Goal: Task Accomplishment & Management: Manage account settings

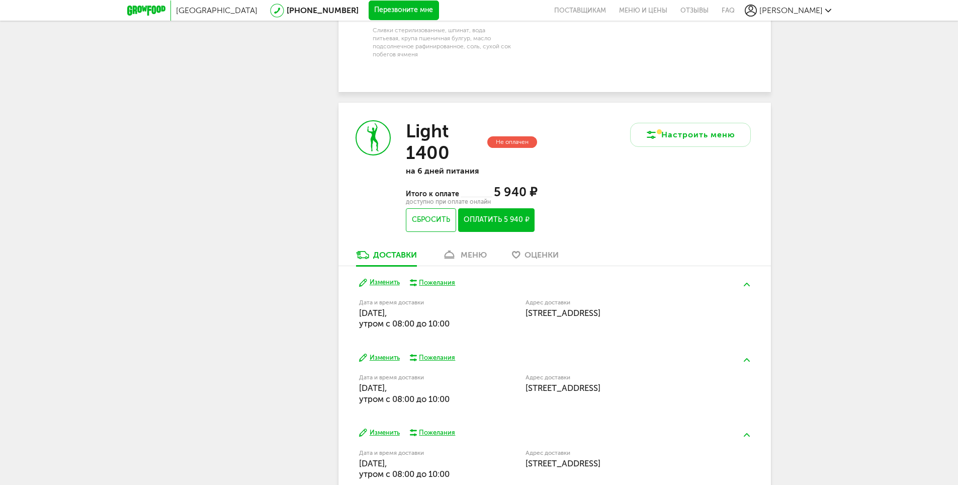
scroll to position [1185, 0]
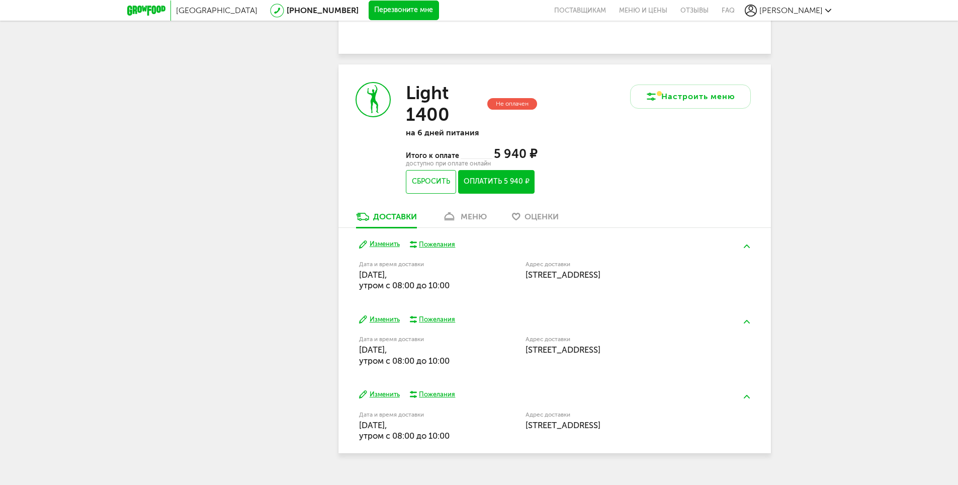
click at [475, 212] on div "меню" at bounding box center [474, 217] width 26 height 10
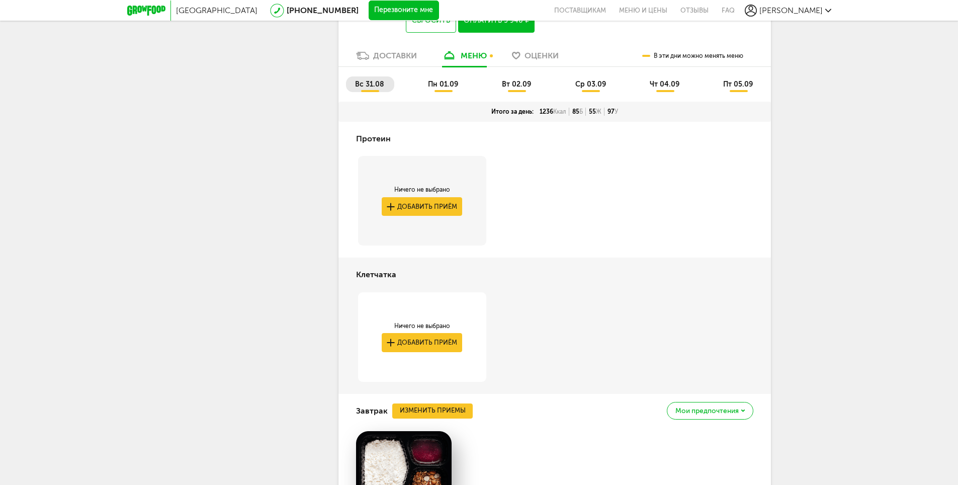
scroll to position [1252, 0]
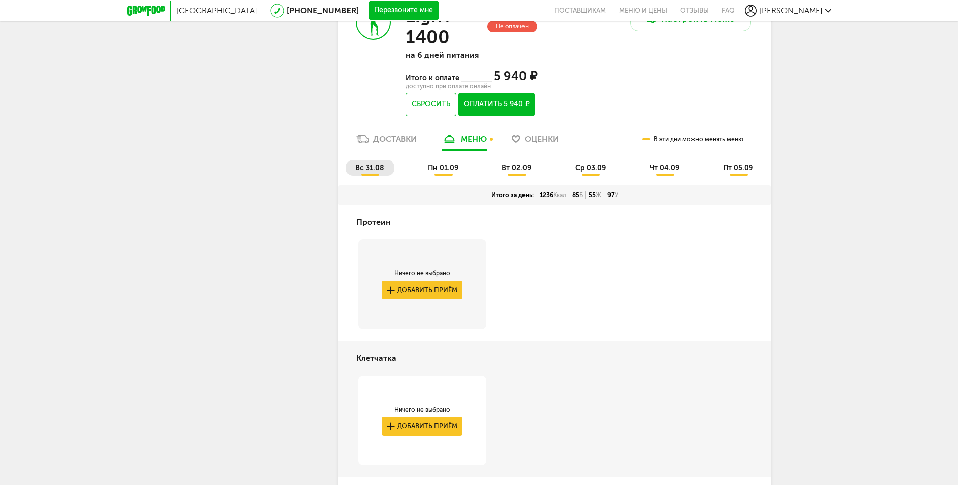
click at [432, 160] on li "пн 01.09" at bounding box center [443, 168] width 49 height 16
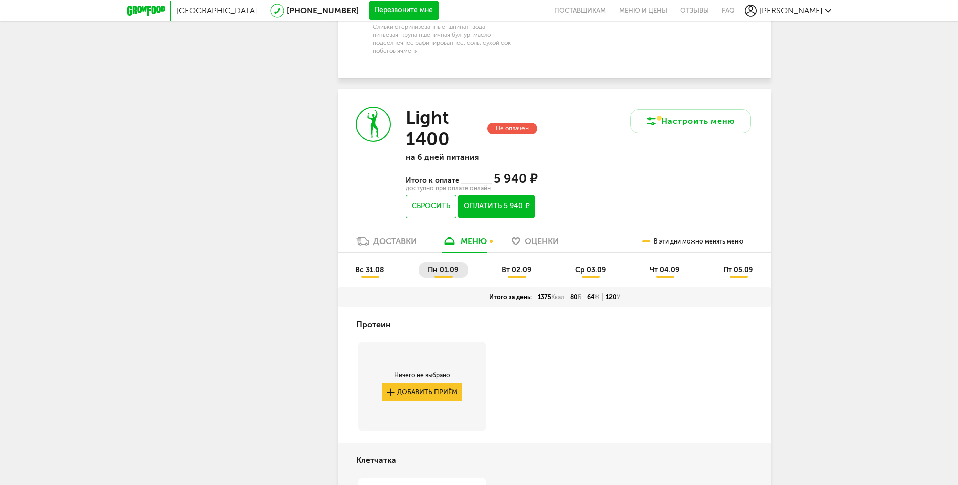
scroll to position [1102, 0]
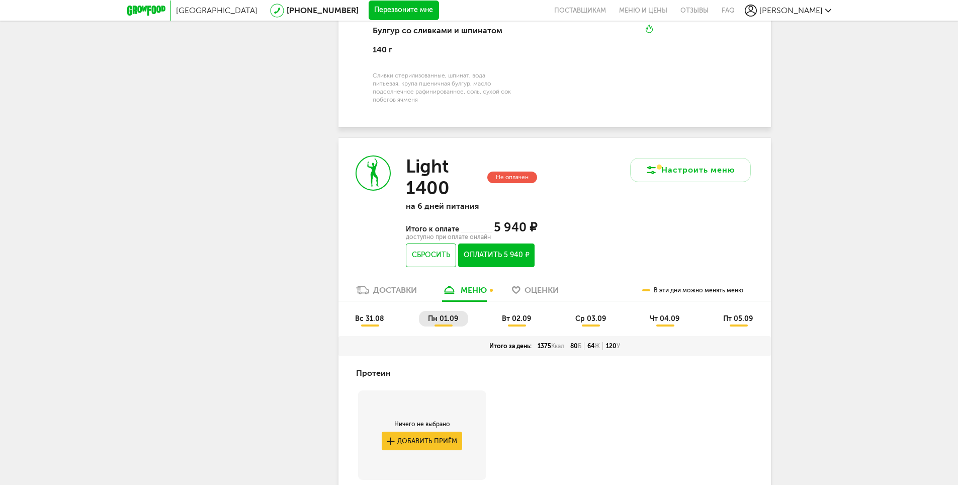
click at [516, 314] on span "вт 02.09" at bounding box center [516, 318] width 29 height 9
click at [593, 314] on span "ср 03.09" at bounding box center [590, 318] width 31 height 9
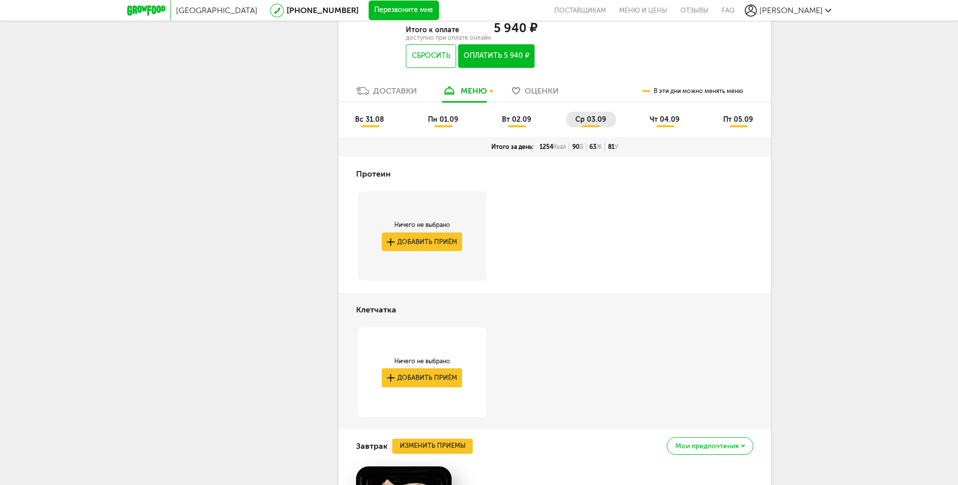
scroll to position [1200, 0]
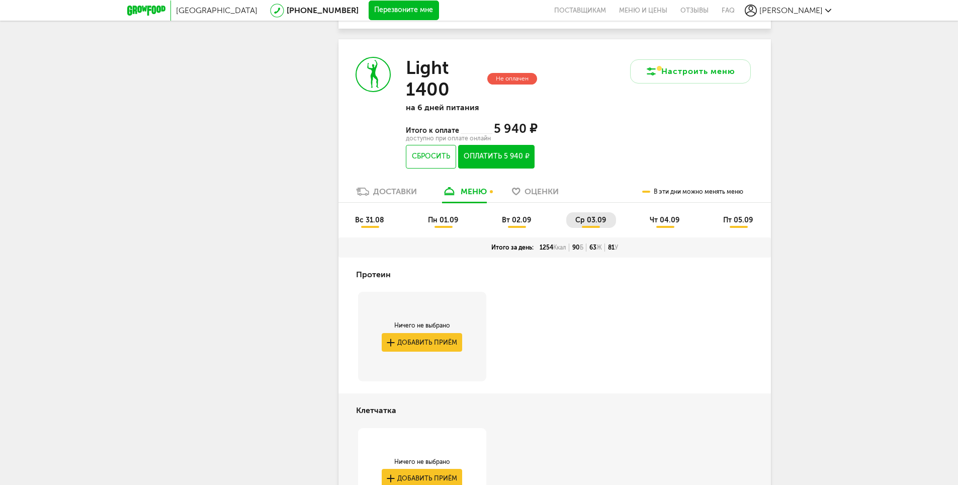
click at [670, 216] on span "чт 04.09" at bounding box center [665, 220] width 30 height 9
click at [731, 216] on span "пт 05.09" at bounding box center [738, 220] width 30 height 9
click at [678, 216] on span "чт 04.09" at bounding box center [665, 220] width 30 height 9
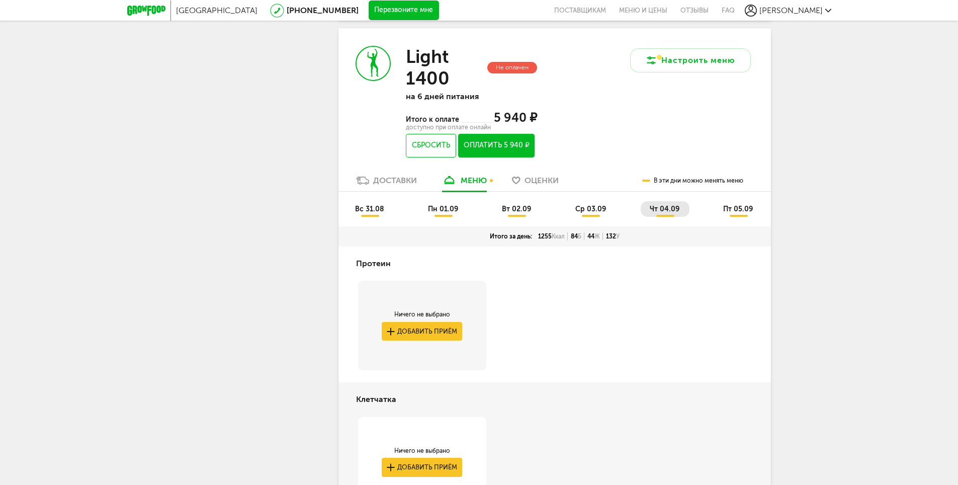
scroll to position [1211, 0]
click at [737, 205] on span "пт 05.09" at bounding box center [738, 209] width 30 height 9
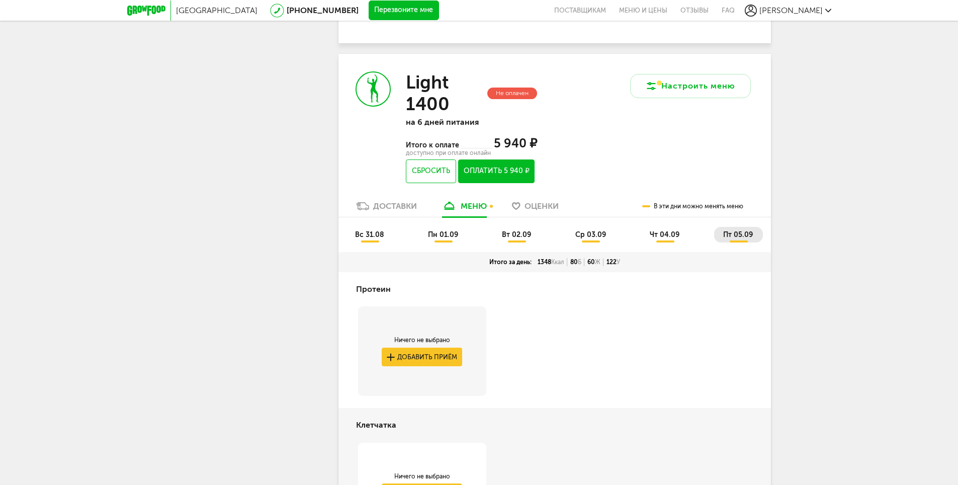
scroll to position [1150, 0]
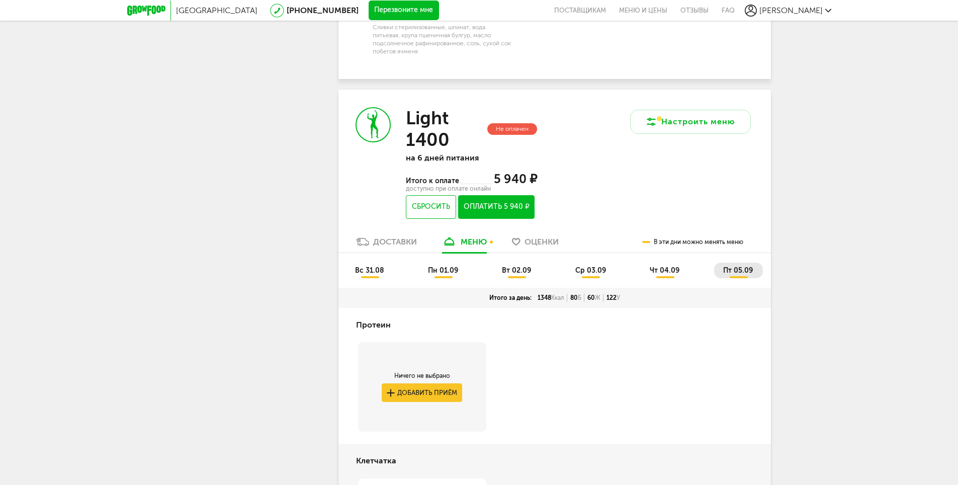
click at [679, 266] on span "чт 04.09" at bounding box center [665, 270] width 30 height 9
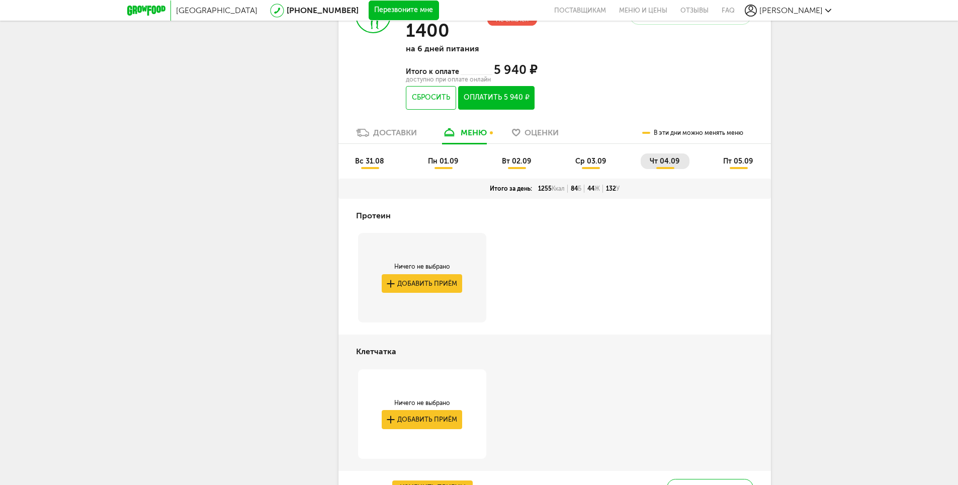
scroll to position [1200, 0]
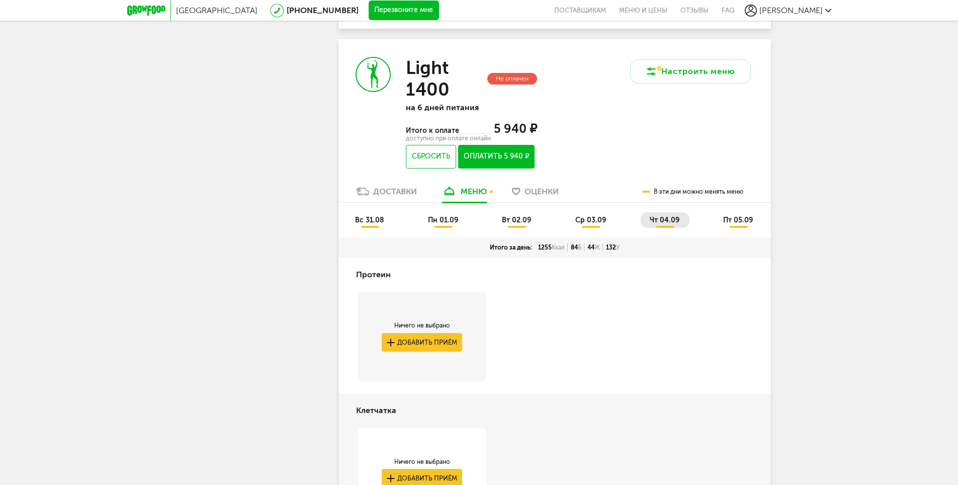
click at [596, 216] on span "ср 03.09" at bounding box center [590, 220] width 31 height 9
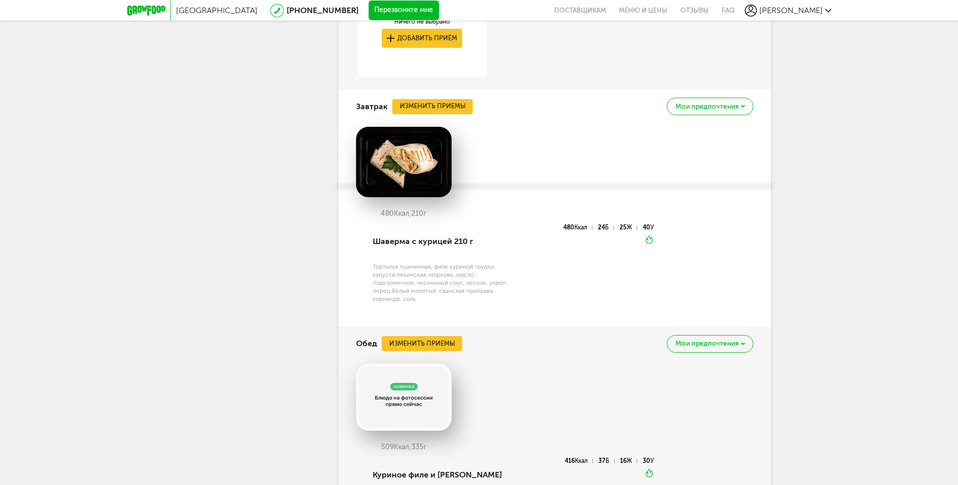
scroll to position [1804, 0]
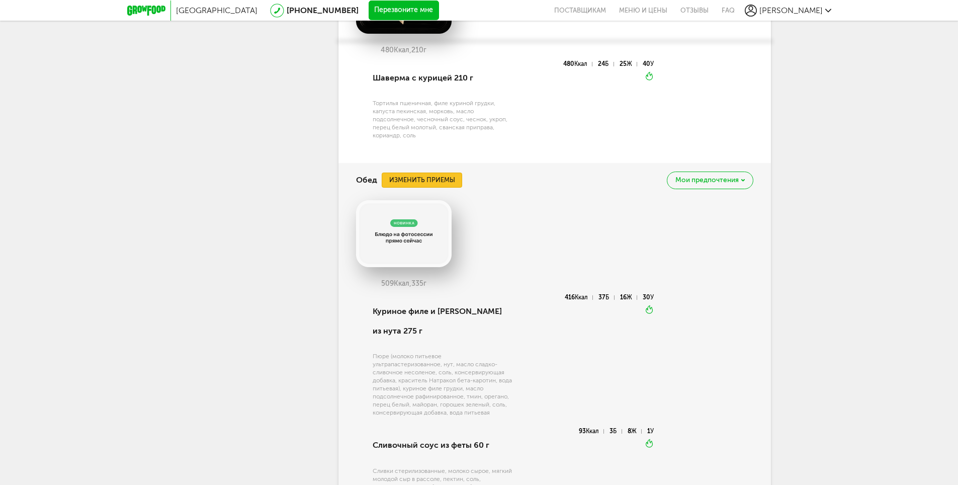
click at [437, 173] on button "Изменить приемы" at bounding box center [422, 180] width 80 height 15
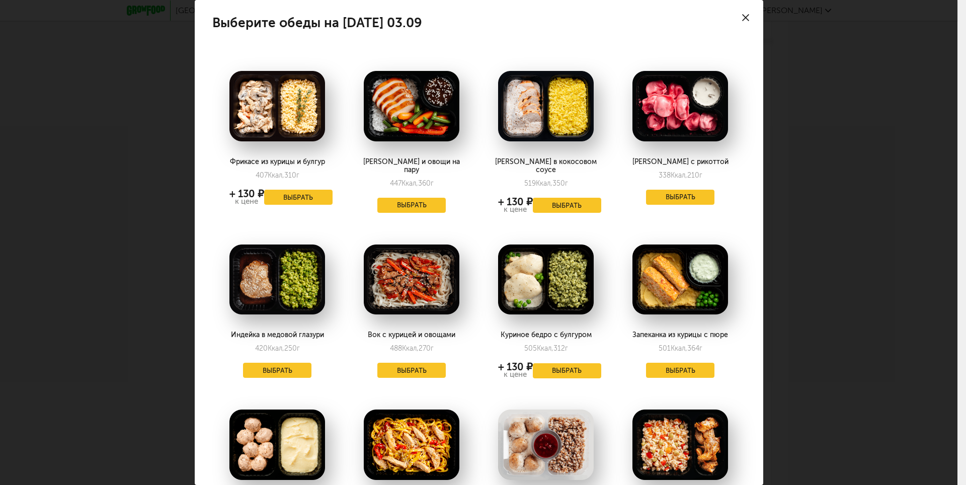
click at [743, 14] on div at bounding box center [745, 17] width 35 height 35
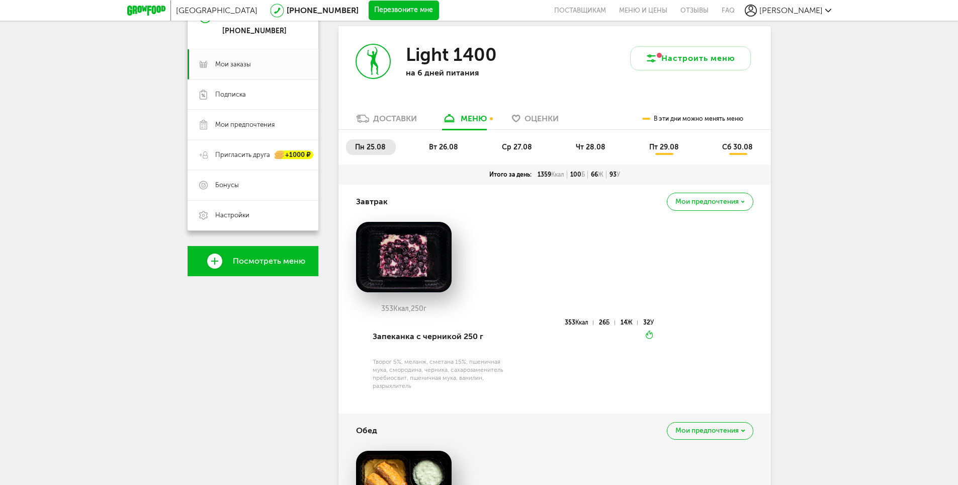
scroll to position [0, 0]
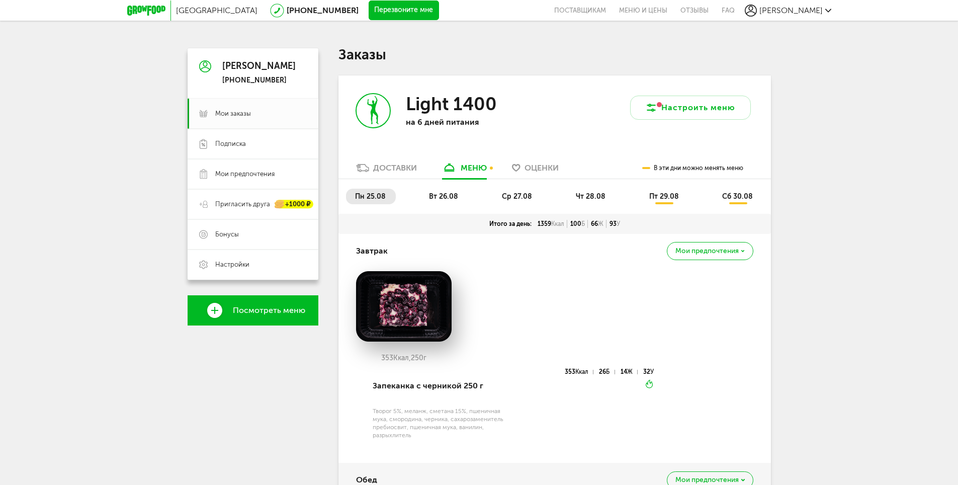
click at [529, 162] on link "Оценки" at bounding box center [535, 170] width 57 height 16
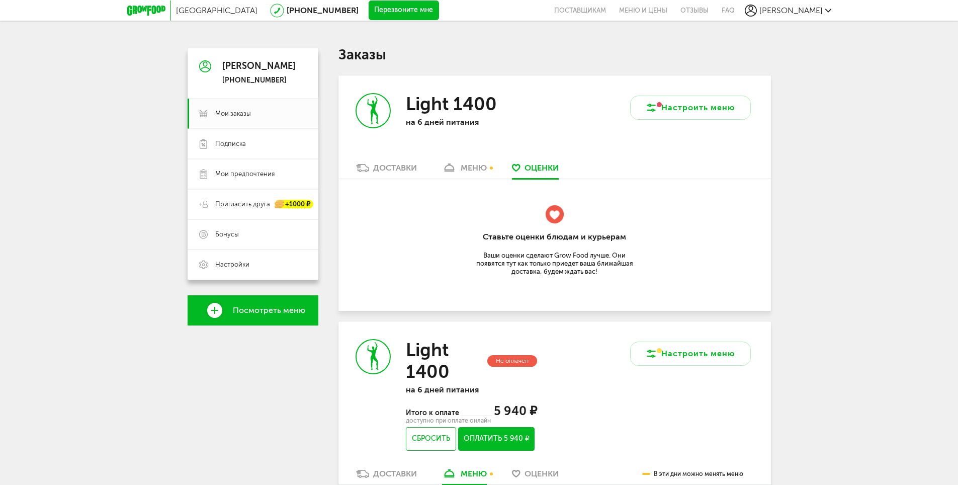
click at [558, 208] on img at bounding box center [555, 214] width 20 height 20
click at [244, 58] on div "[PERSON_NAME] [PHONE_NUMBER]" at bounding box center [253, 73] width 131 height 50
